Goal: Task Accomplishment & Management: Complete application form

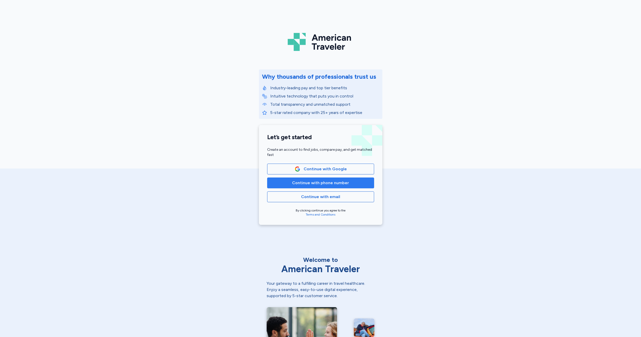
click at [316, 183] on span "Continue with phone number" at bounding box center [320, 183] width 57 height 6
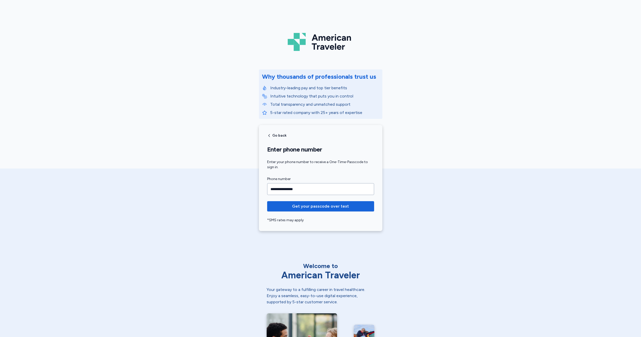
type input "**********"
click at [319, 206] on button "Get your passcode over text" at bounding box center [320, 206] width 107 height 10
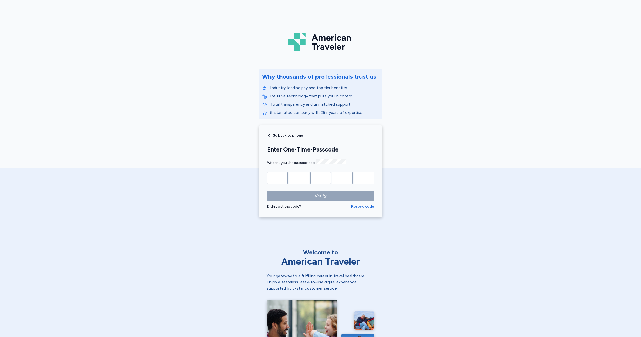
type input "*"
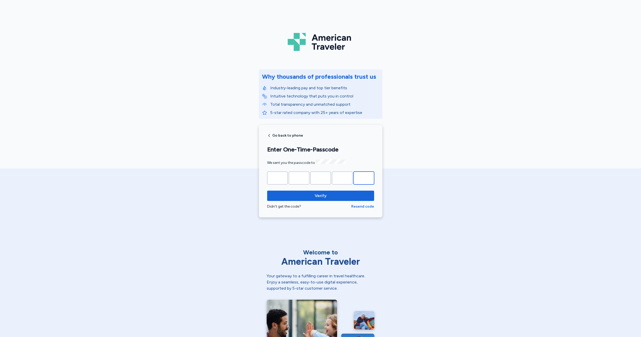
click at [319, 195] on button "Verify" at bounding box center [320, 196] width 107 height 10
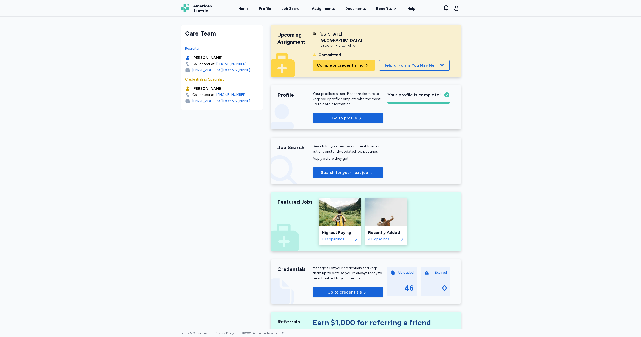
click at [322, 9] on link "Assignments" at bounding box center [323, 9] width 25 height 16
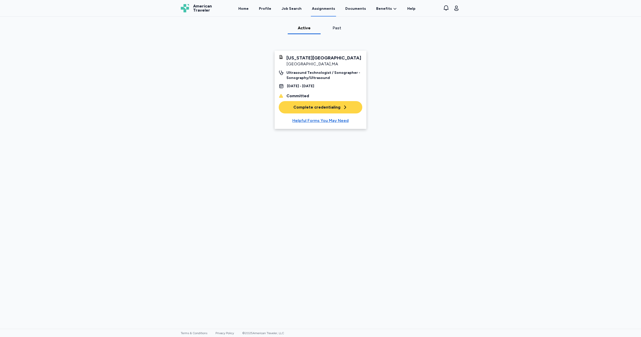
click at [315, 109] on div "Complete credentialing" at bounding box center [321, 107] width 54 height 6
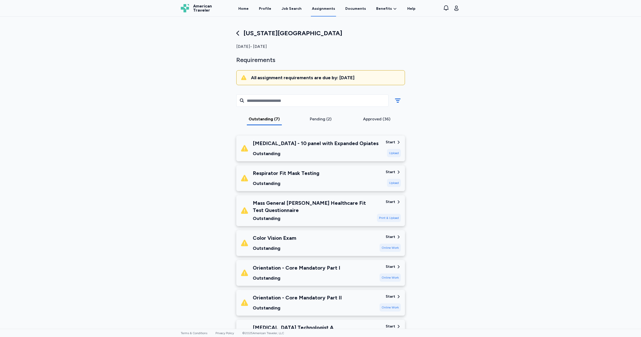
click at [317, 119] on div "Pending (2)" at bounding box center [321, 119] width 52 height 6
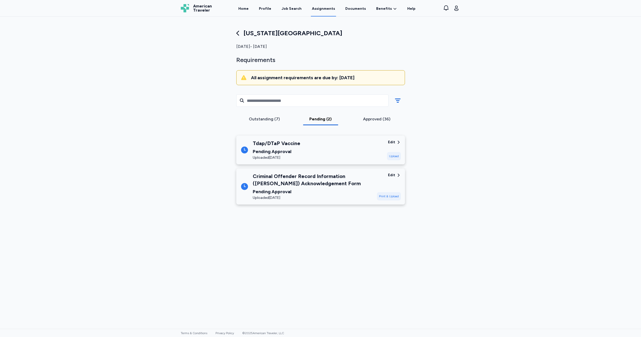
click at [258, 121] on div "Outstanding (7)" at bounding box center [265, 119] width 52 height 6
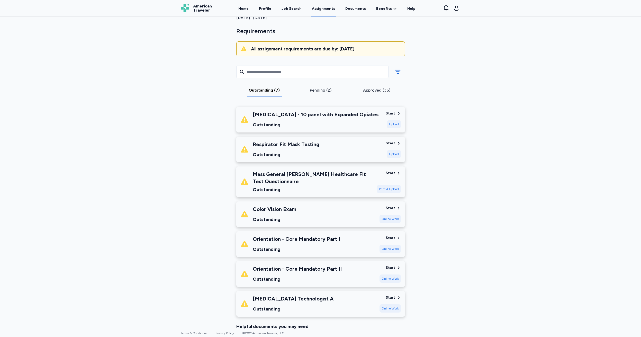
scroll to position [54, 0]
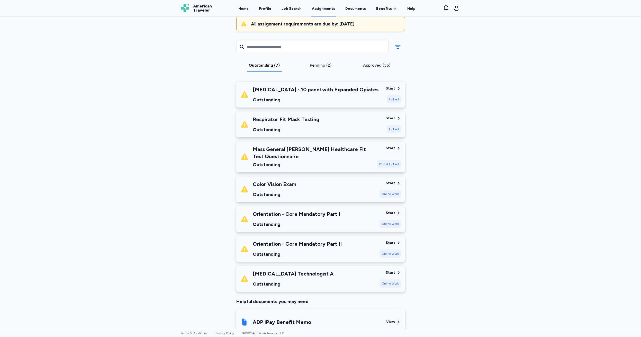
click at [390, 88] on div "Start" at bounding box center [391, 88] width 10 height 5
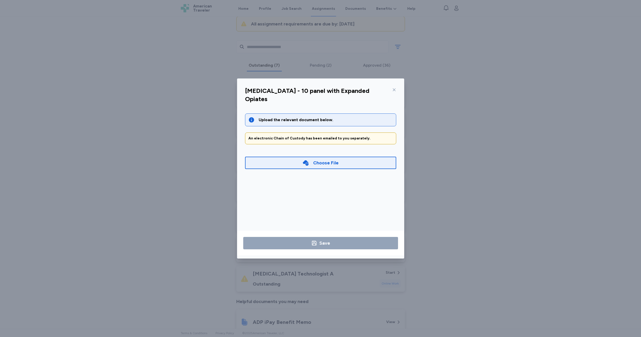
click at [394, 89] on icon at bounding box center [394, 90] width 4 height 4
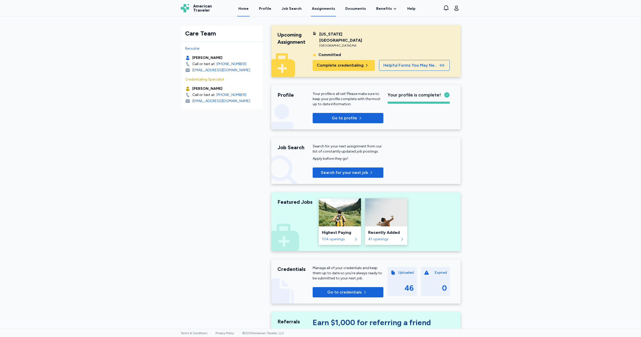
click at [322, 9] on link "Assignments" at bounding box center [323, 9] width 25 height 16
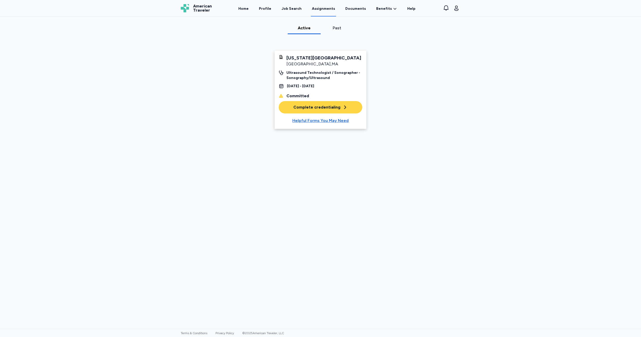
click at [313, 107] on div "Complete credentialing" at bounding box center [321, 107] width 54 height 6
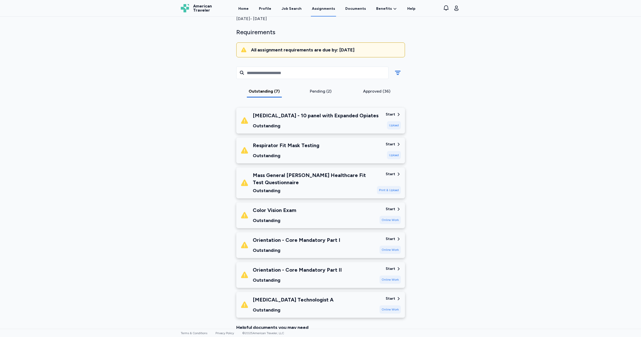
scroll to position [49, 0]
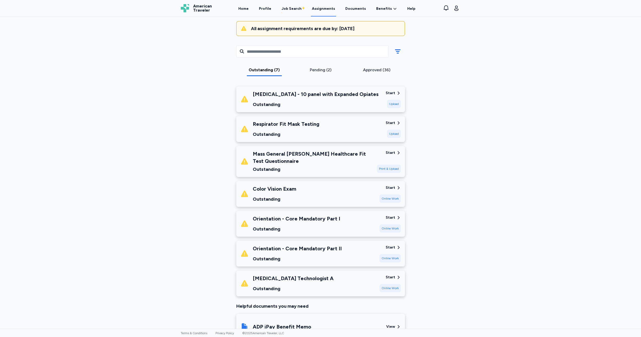
click at [388, 186] on div "Start" at bounding box center [391, 187] width 10 height 5
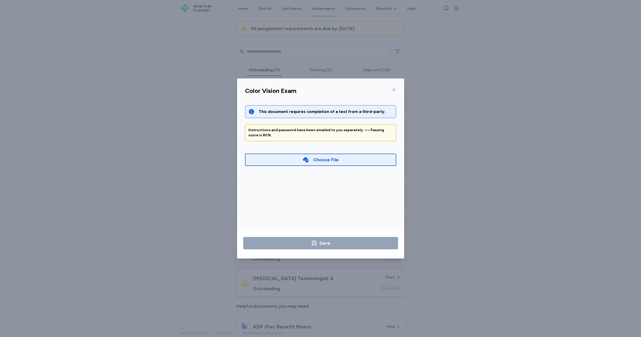
click at [395, 89] on icon at bounding box center [394, 90] width 3 height 3
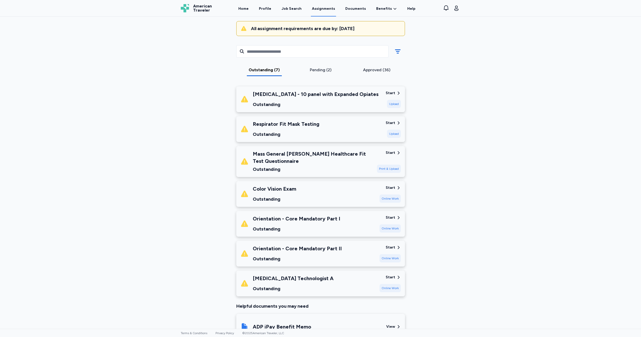
click at [390, 91] on div "Start" at bounding box center [391, 93] width 10 height 5
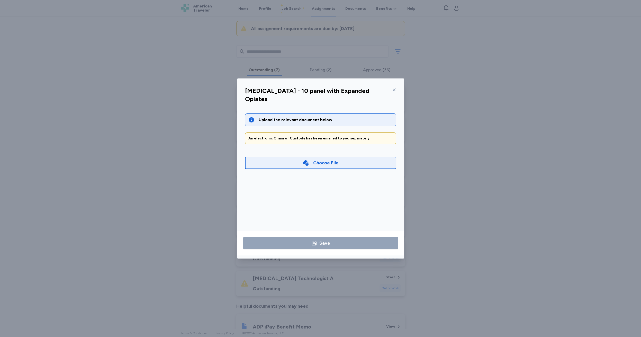
click at [395, 89] on icon at bounding box center [394, 90] width 3 height 3
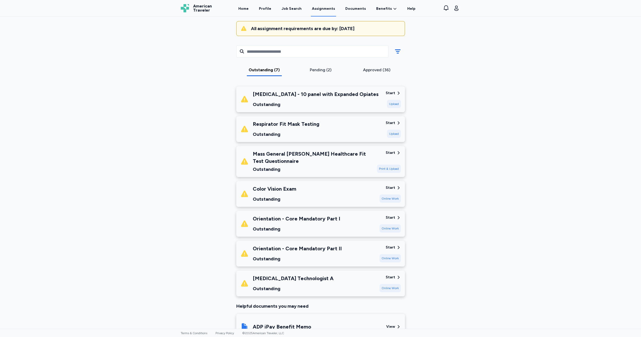
click at [387, 276] on div "Start" at bounding box center [391, 277] width 10 height 5
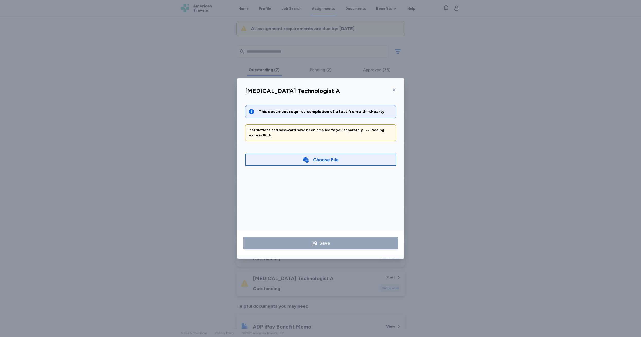
click at [395, 90] on icon at bounding box center [394, 90] width 4 height 4
